Goal: Information Seeking & Learning: Learn about a topic

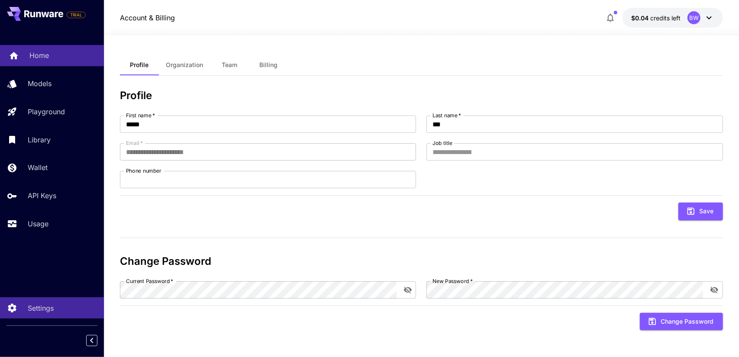
click at [40, 54] on p "Home" at bounding box center [38, 55] width 19 height 10
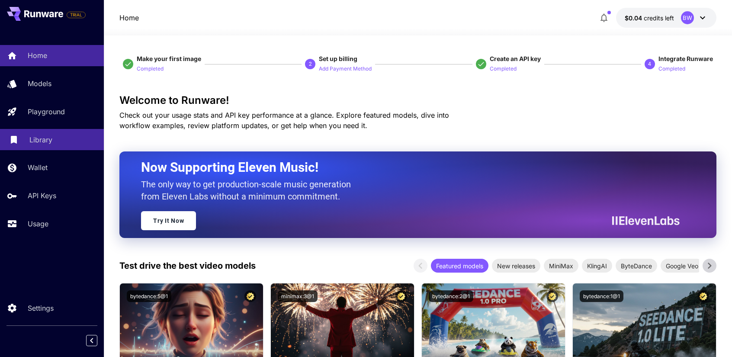
click at [41, 140] on p "Library" at bounding box center [40, 140] width 23 height 10
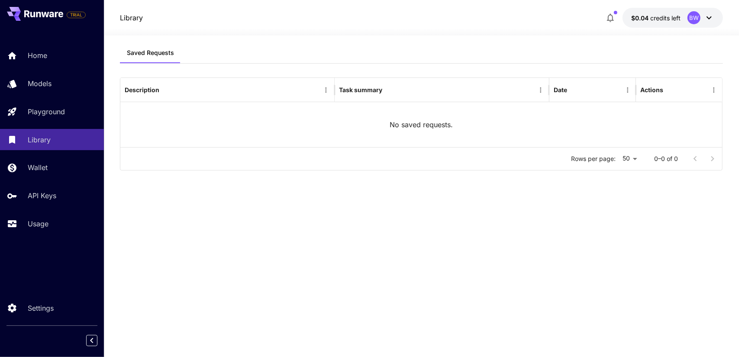
click at [712, 16] on icon at bounding box center [709, 18] width 10 height 10
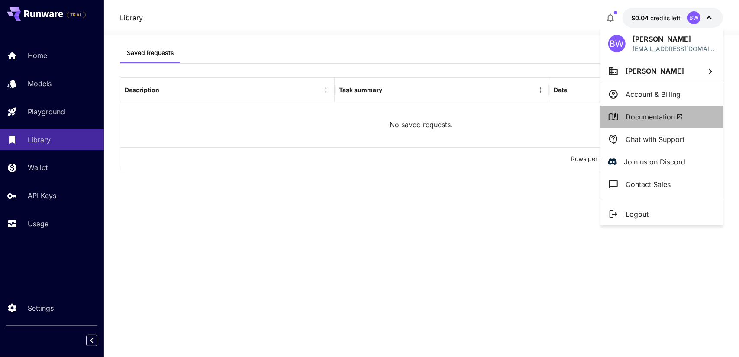
click at [653, 112] on span "Documentation" at bounding box center [654, 117] width 58 height 10
